Goal: Transaction & Acquisition: Subscribe to service/newsletter

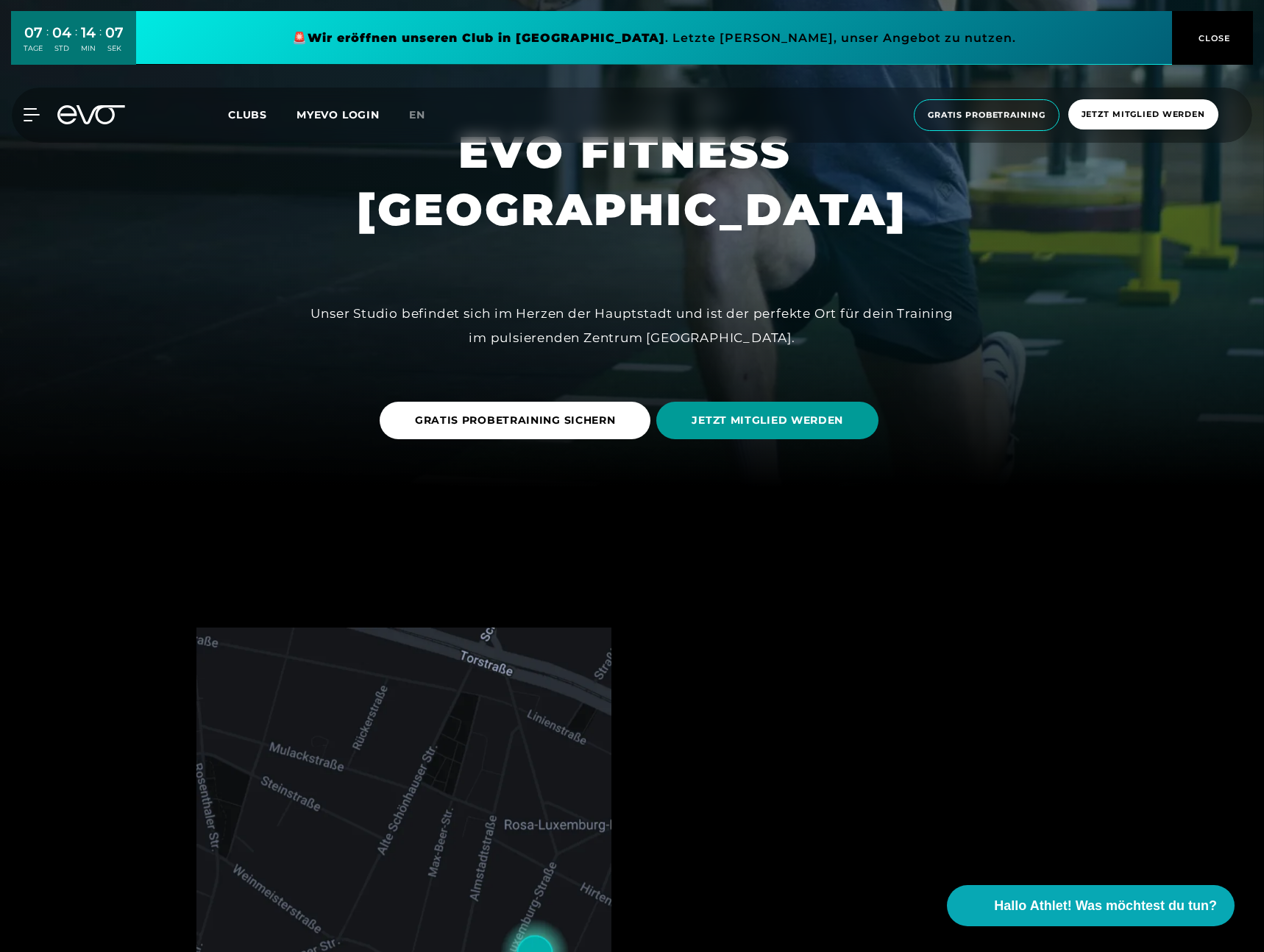
scroll to position [527, 0]
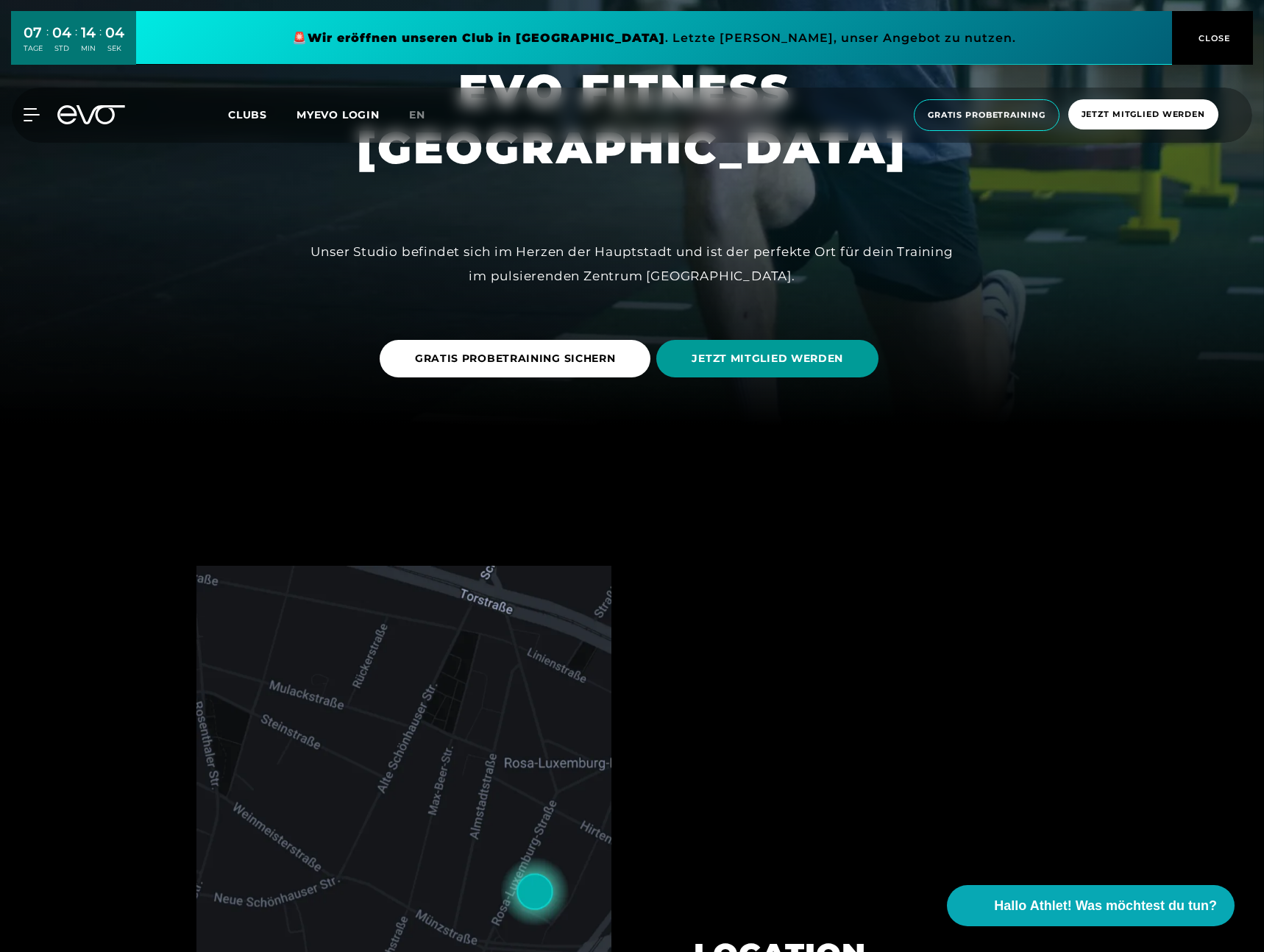
click at [740, 362] on span "JETZT MITGLIED WERDEN" at bounding box center [768, 359] width 151 height 16
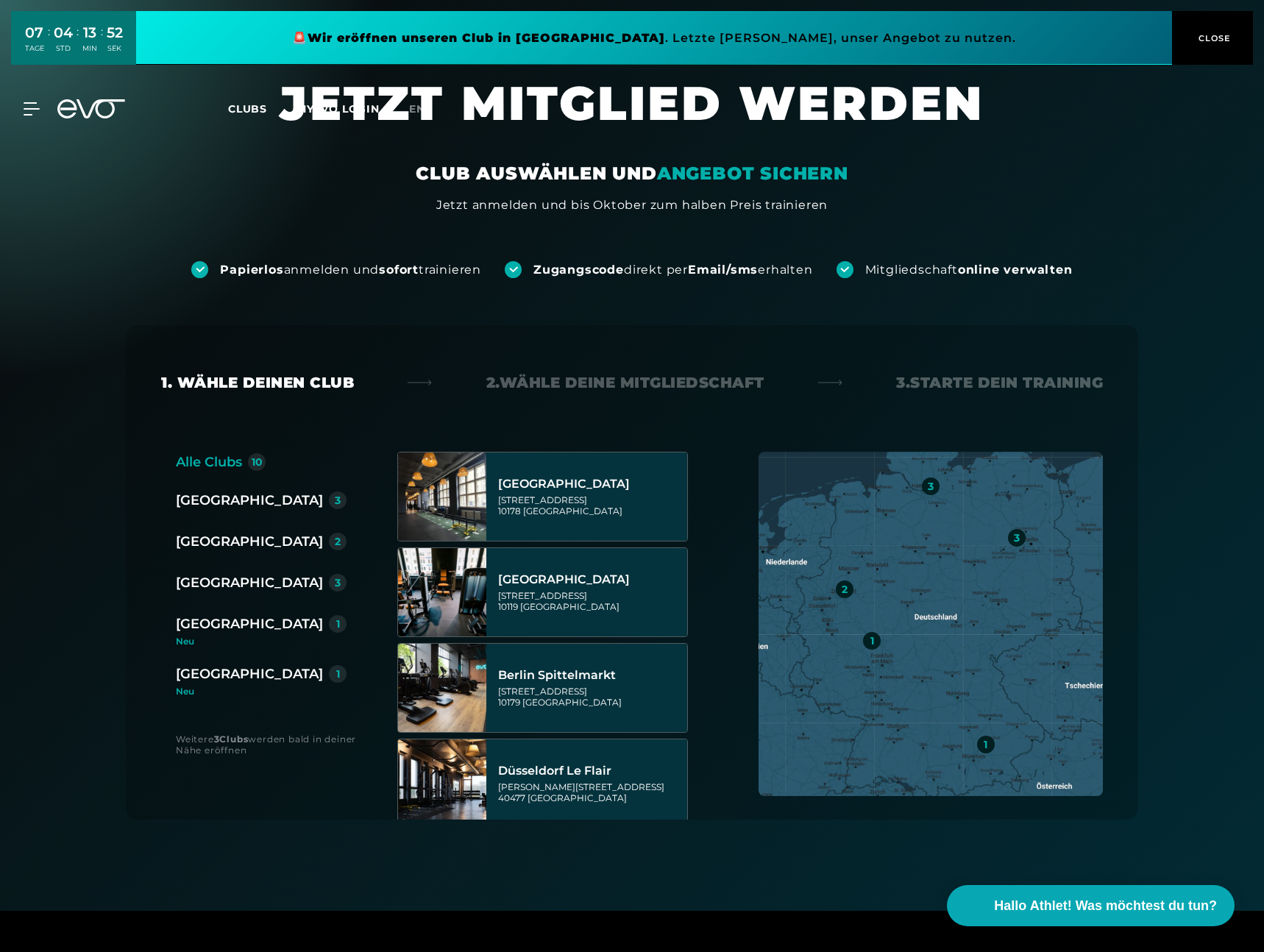
click at [1199, 35] on span "CLOSE" at bounding box center [1214, 38] width 36 height 13
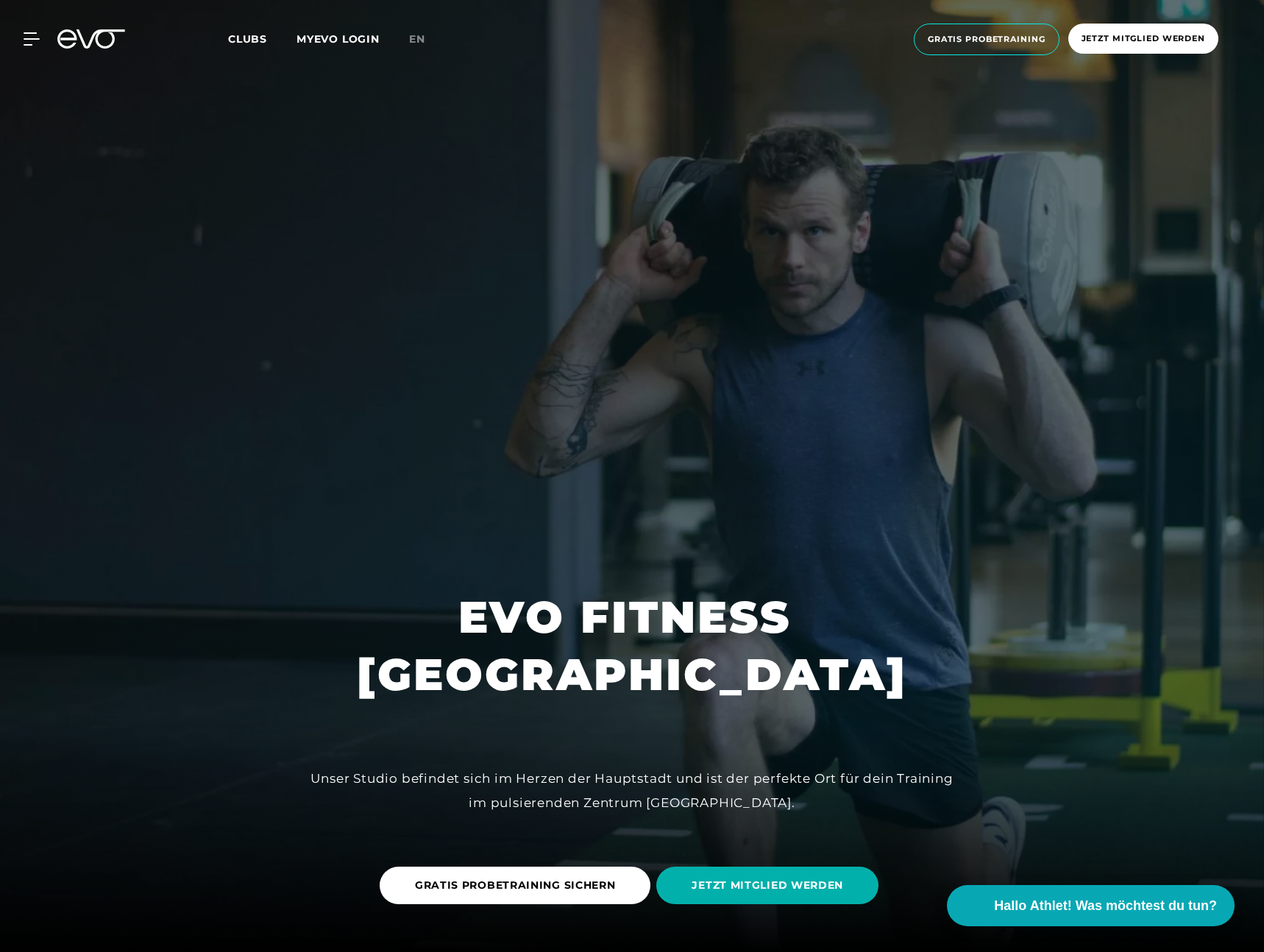
click at [236, 42] on span "Clubs" at bounding box center [247, 39] width 39 height 13
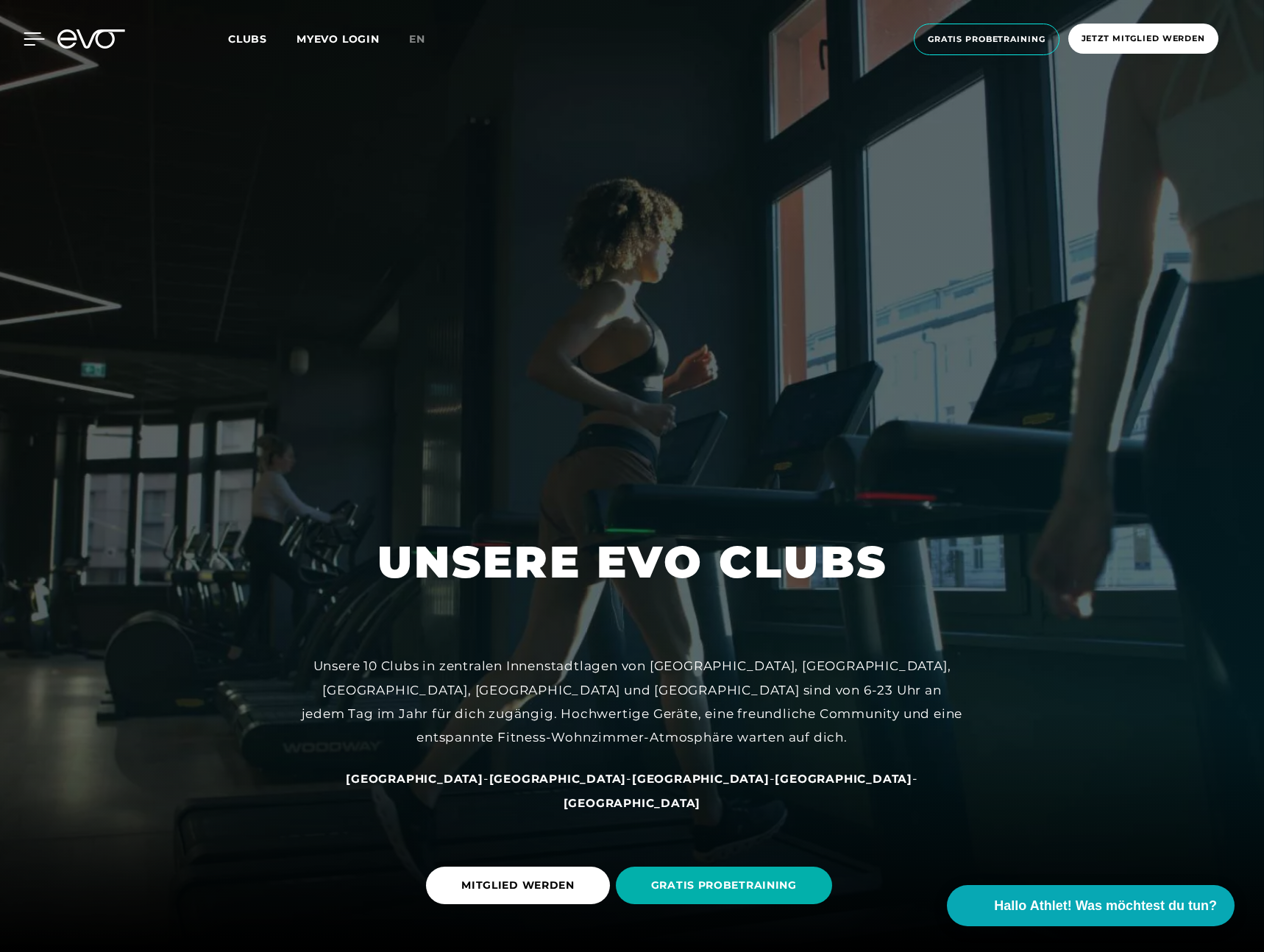
click at [39, 39] on icon at bounding box center [35, 39] width 20 height 12
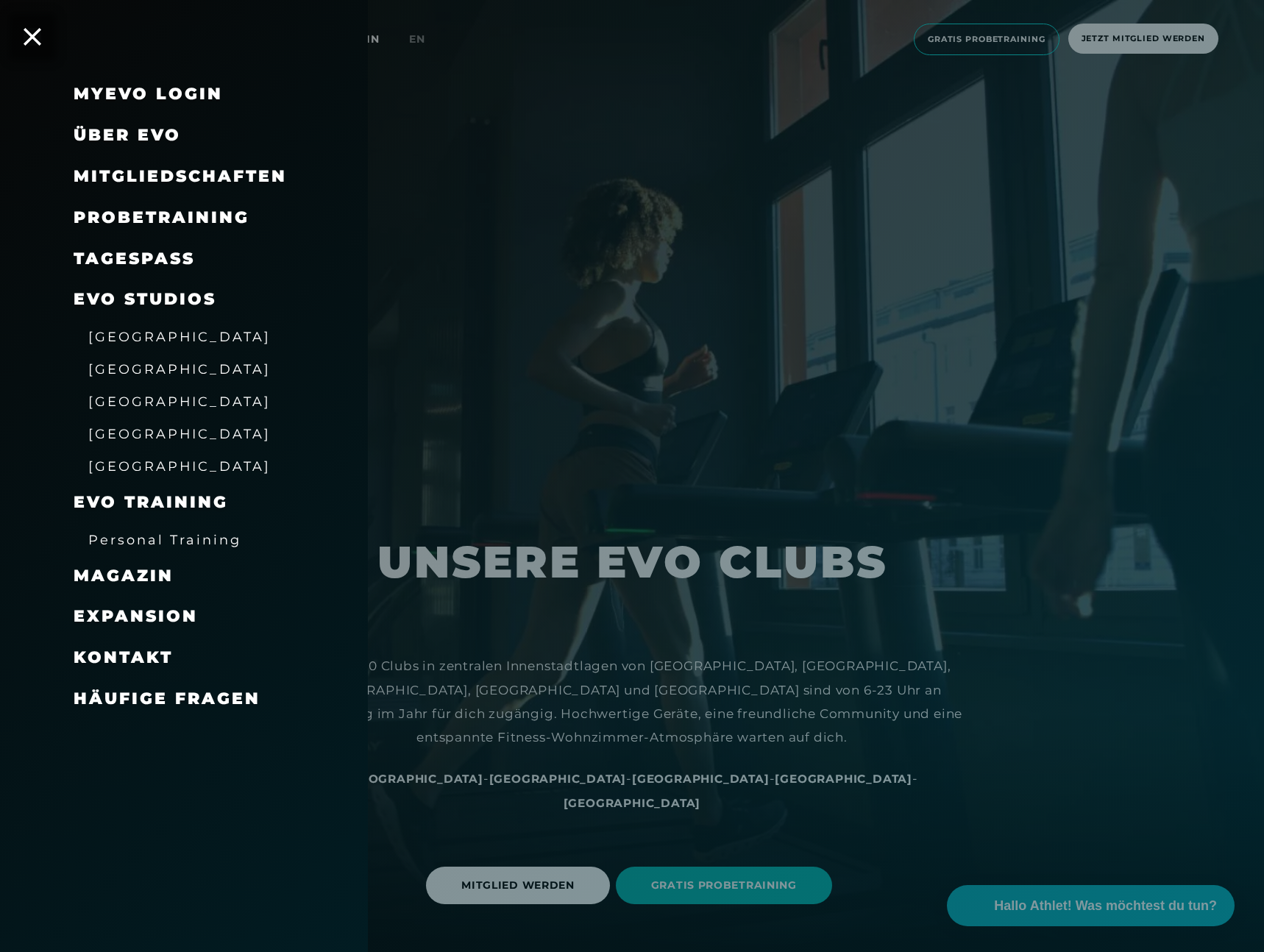
click at [175, 180] on span "Mitgliedschaften" at bounding box center [180, 176] width 214 height 20
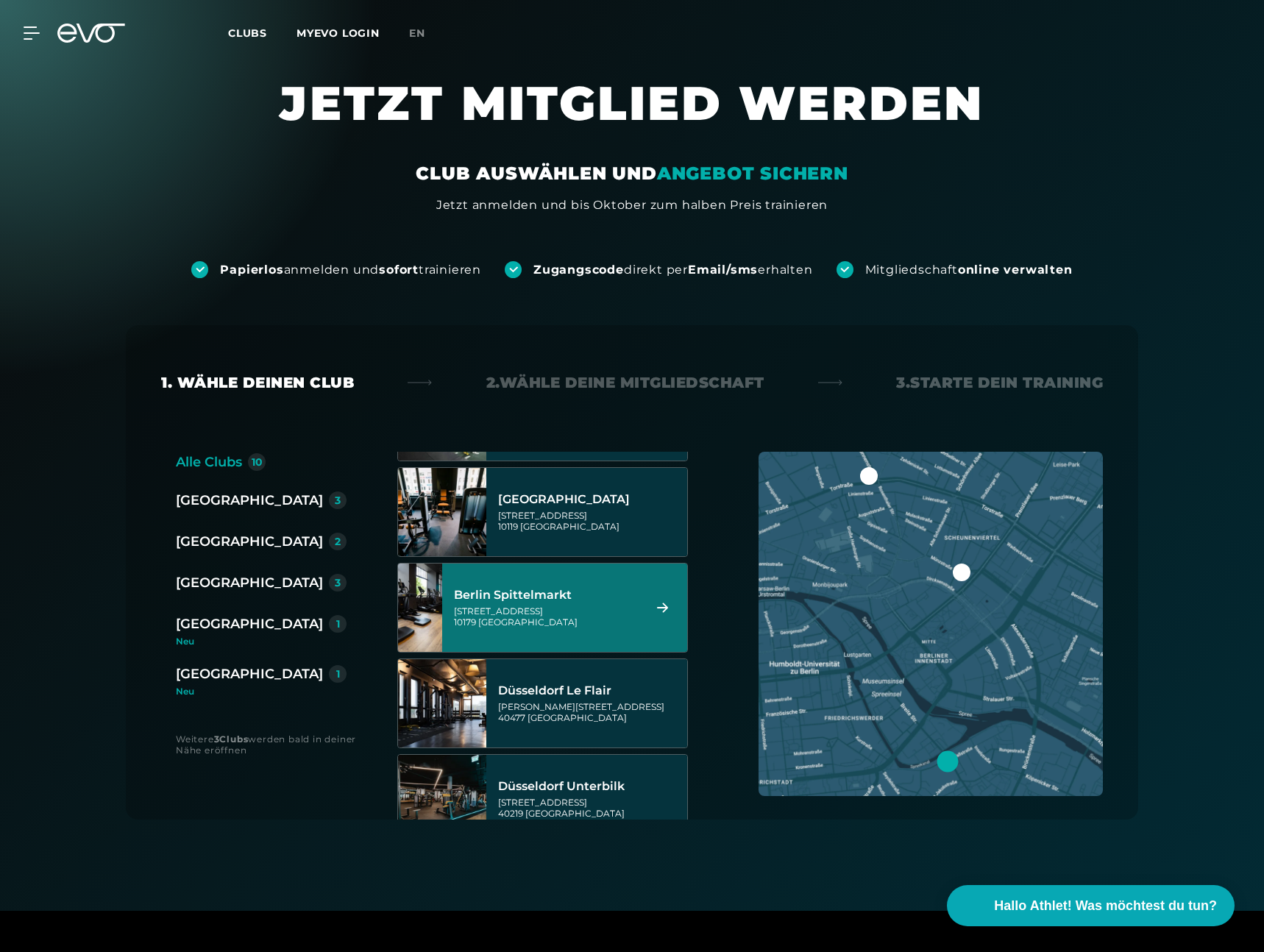
scroll to position [86, 0]
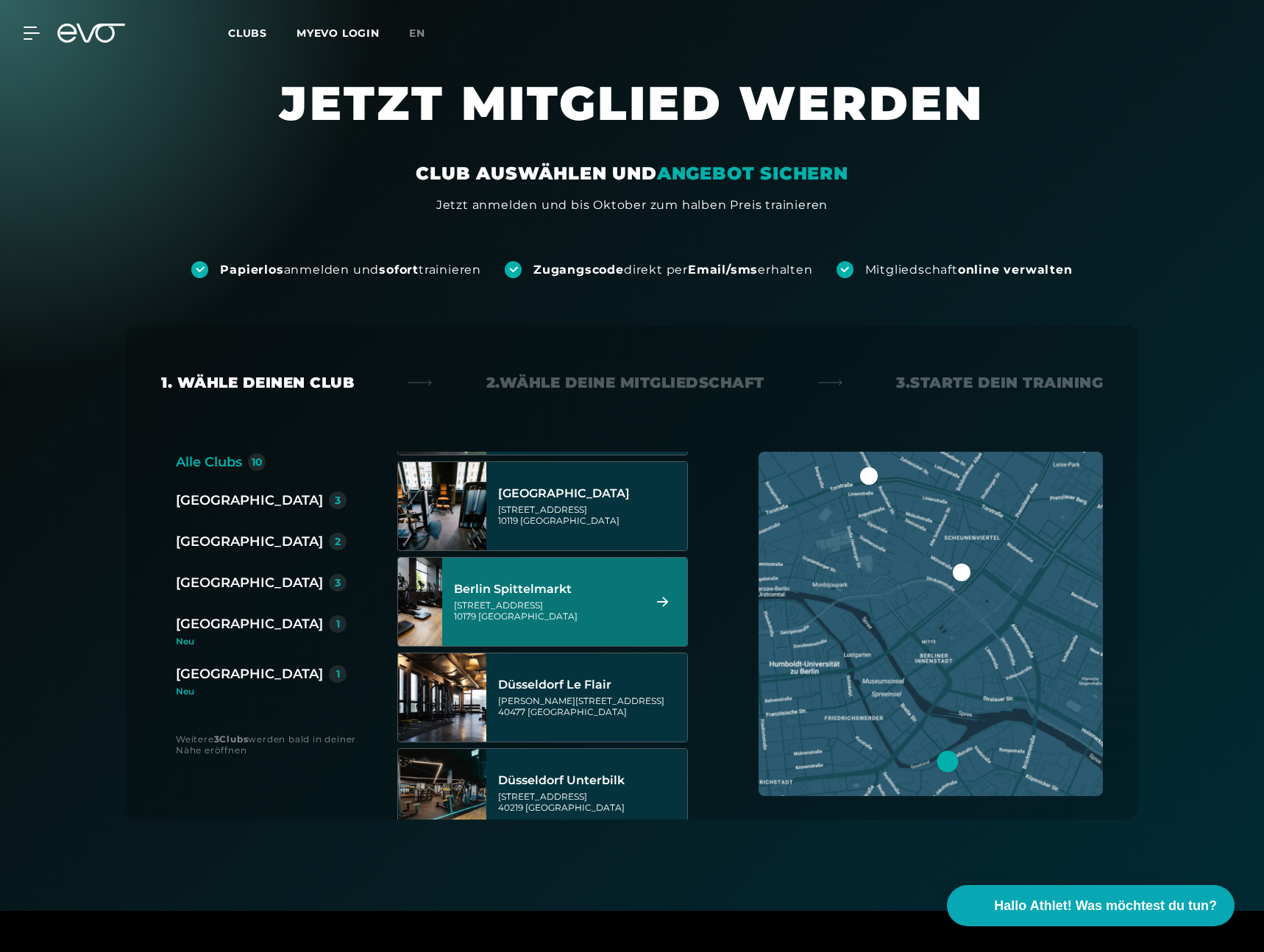
click at [563, 570] on div "[GEOGRAPHIC_DATA][STREET_ADDRESS]" at bounding box center [546, 602] width 184 height 65
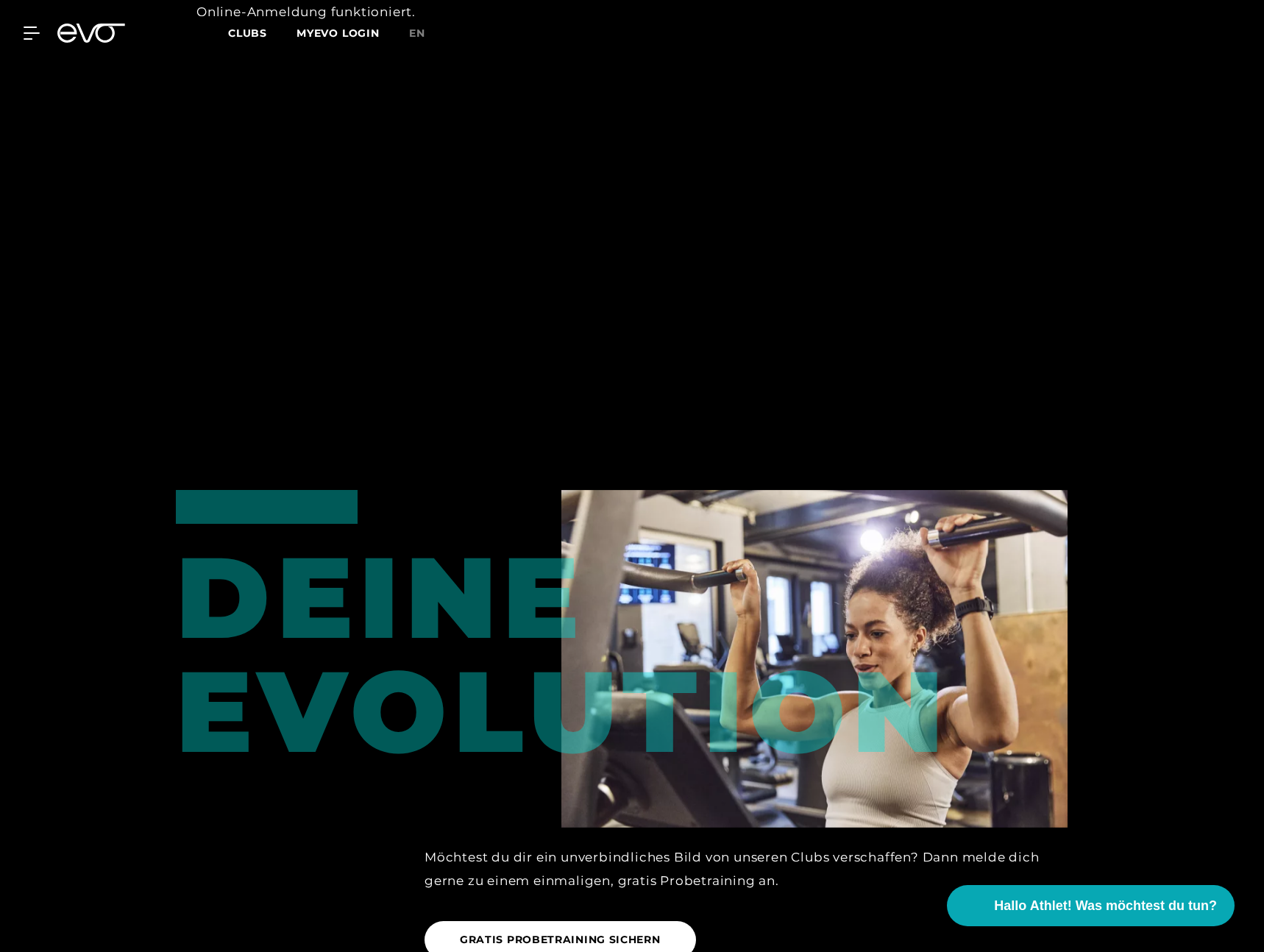
scroll to position [0, 0]
